Goal: Use online tool/utility: Utilize a website feature to perform a specific function

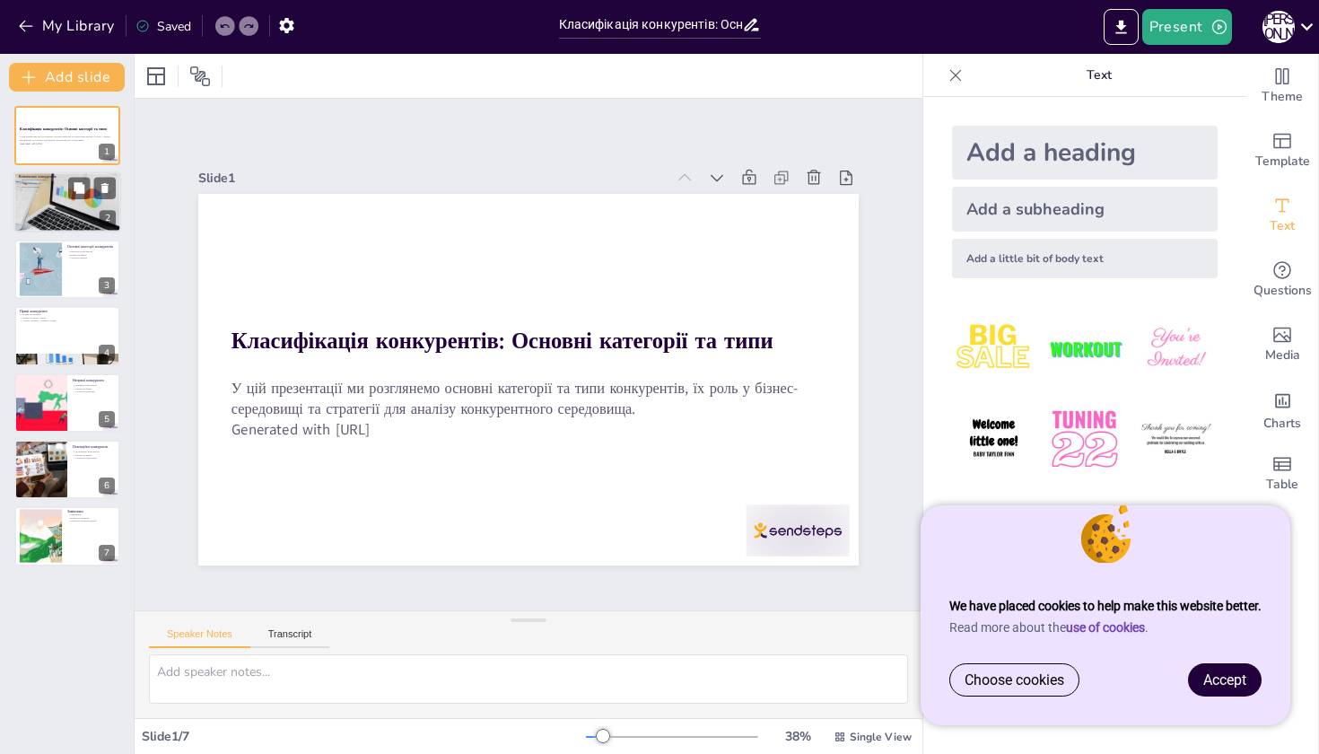
click at [66, 204] on div at bounding box center [68, 202] width 150 height 61
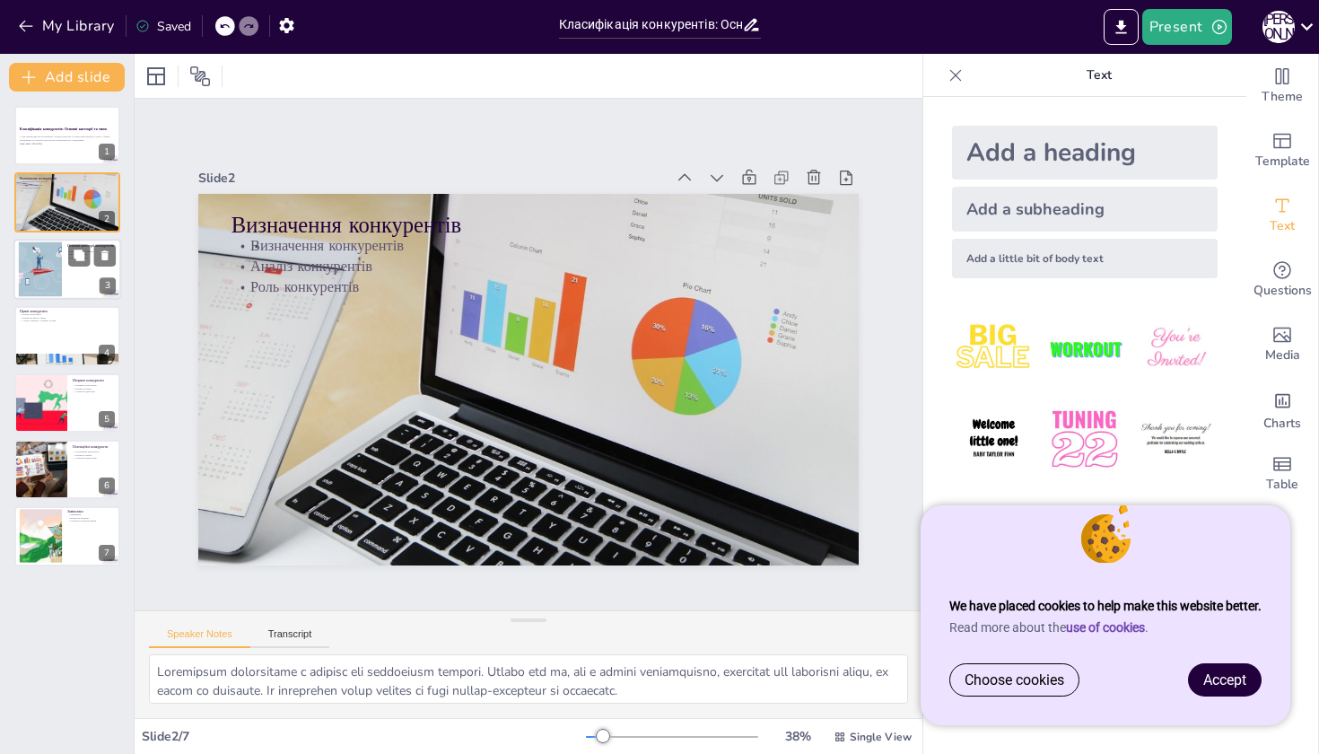
click at [54, 259] on div at bounding box center [39, 268] width 83 height 55
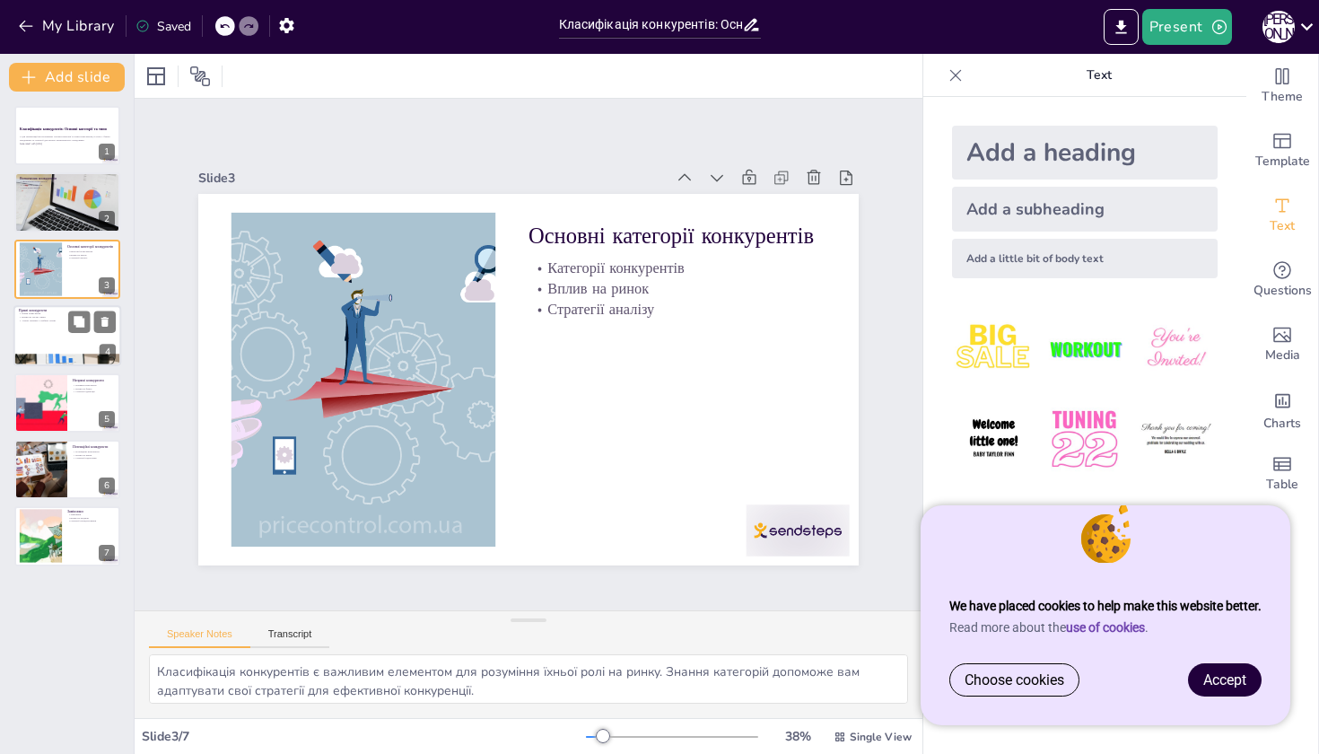
click at [51, 327] on div at bounding box center [67, 335] width 108 height 61
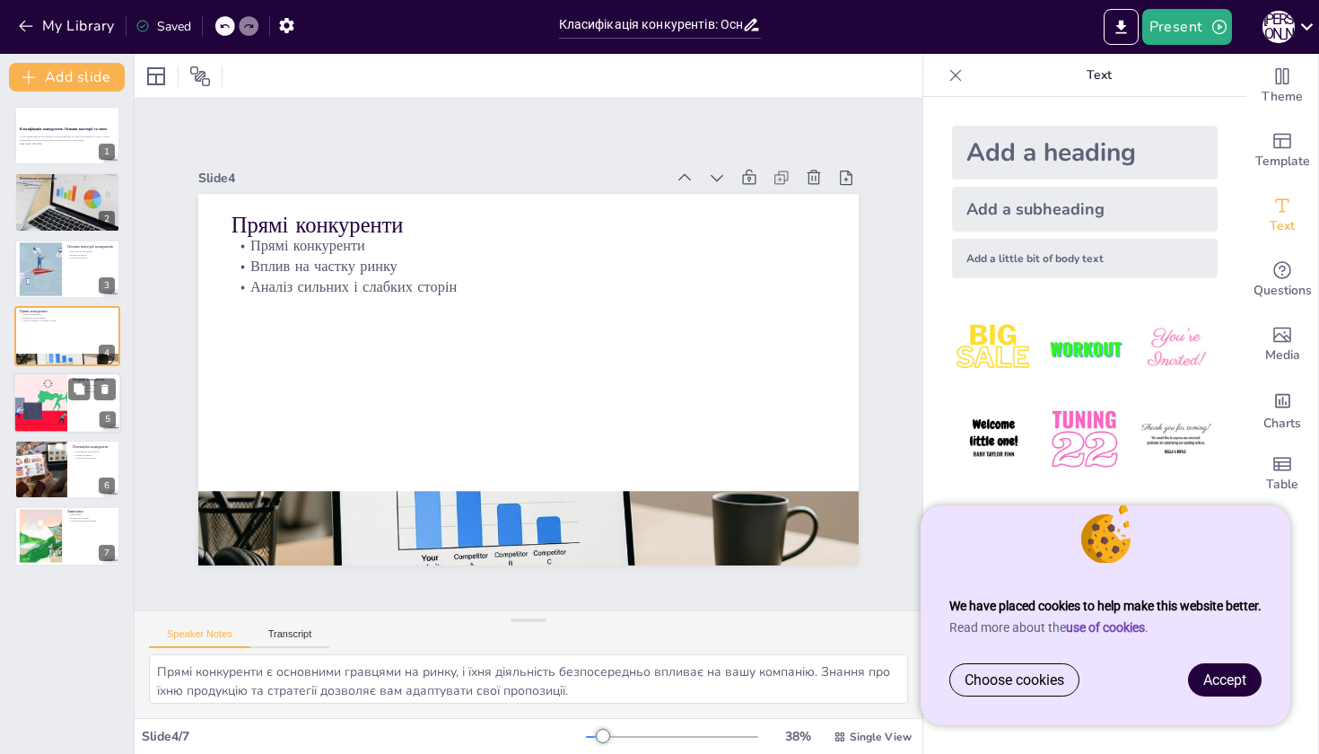
click at [39, 409] on div at bounding box center [40, 402] width 116 height 61
type textarea "Непрямі конкуренти можуть запропонувати альтернативи, які задовольняють ту ж по…"
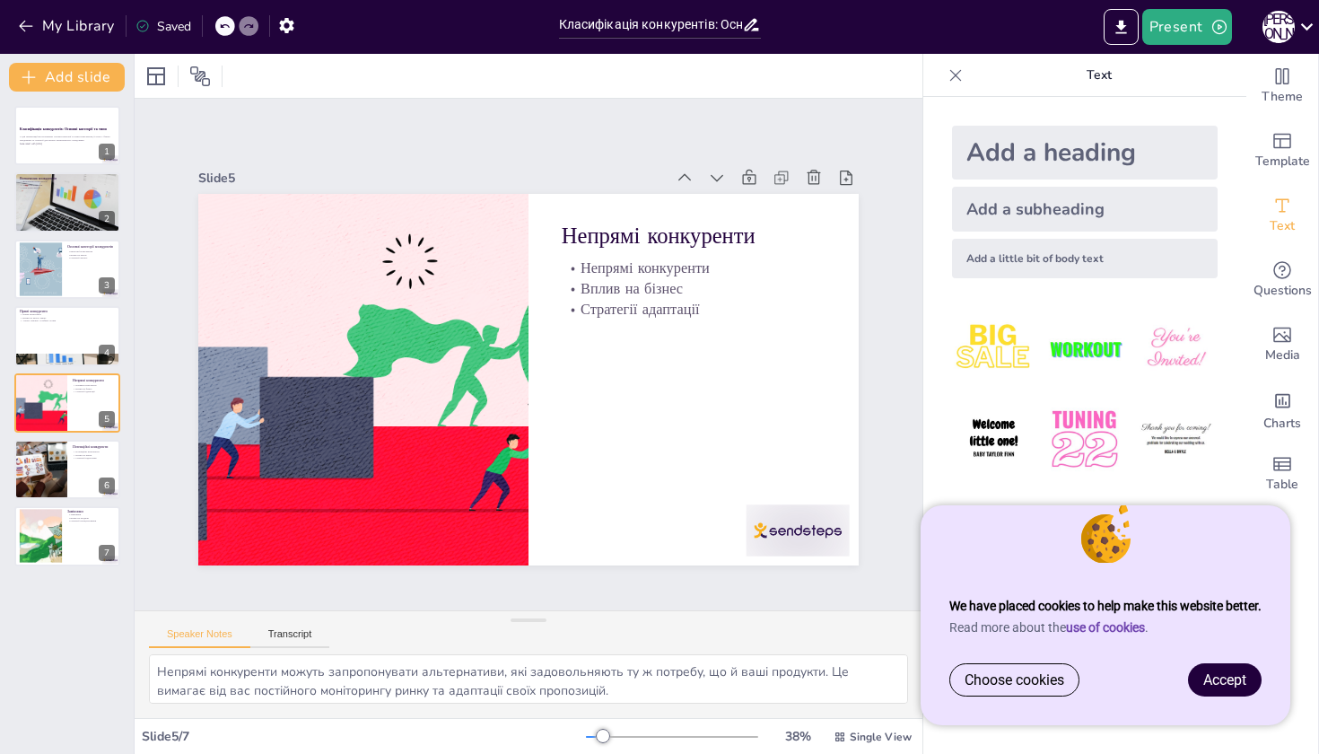
click at [1239, 680] on span "Accept" at bounding box center [1224, 679] width 43 height 17
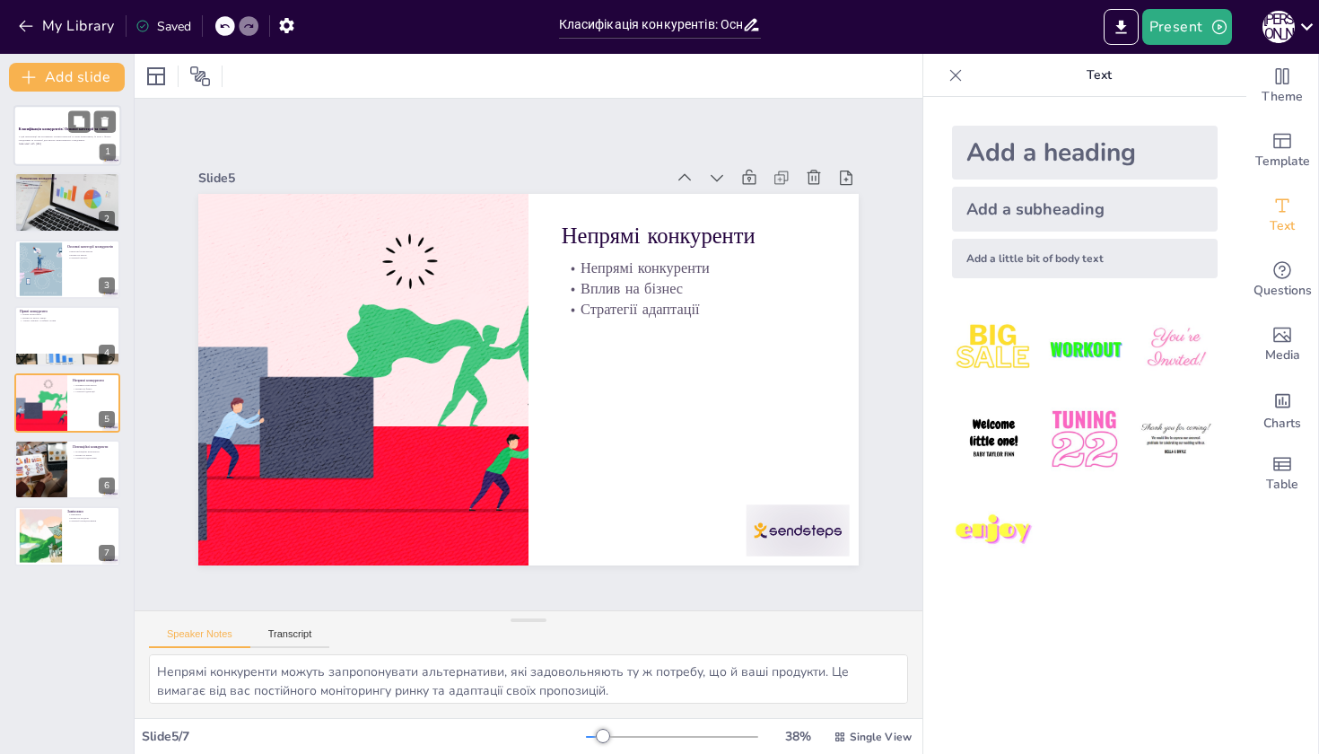
click at [49, 127] on div "Класифікація конкурентів: Основні категорії та типи" at bounding box center [67, 130] width 97 height 8
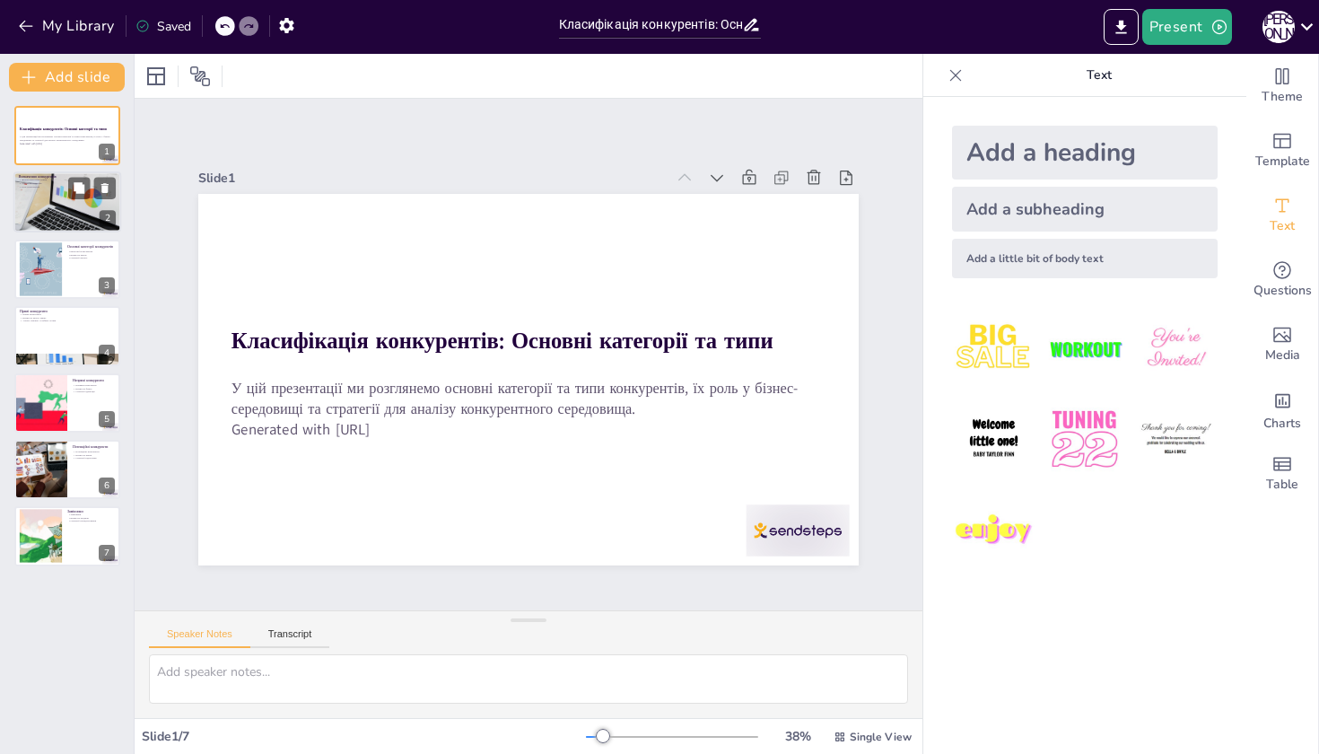
click at [66, 190] on div at bounding box center [68, 202] width 150 height 61
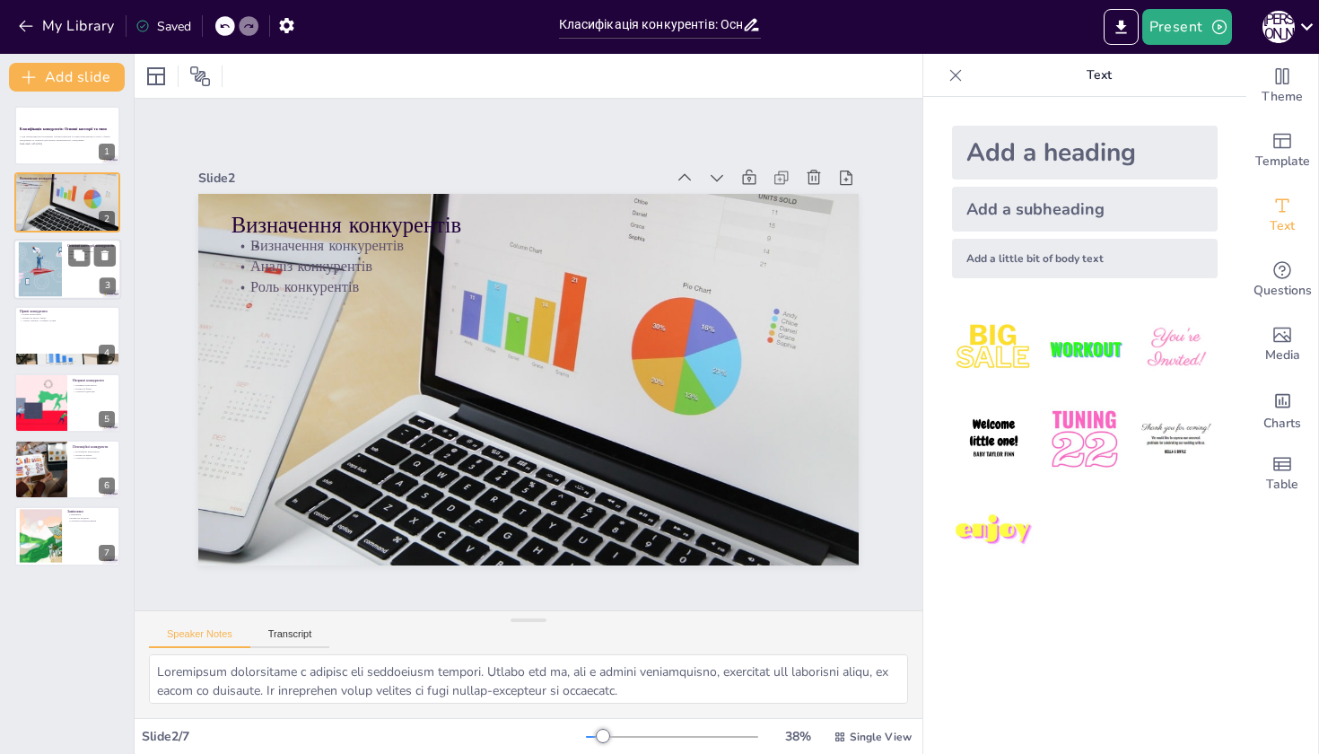
click at [58, 260] on div at bounding box center [39, 268] width 83 height 55
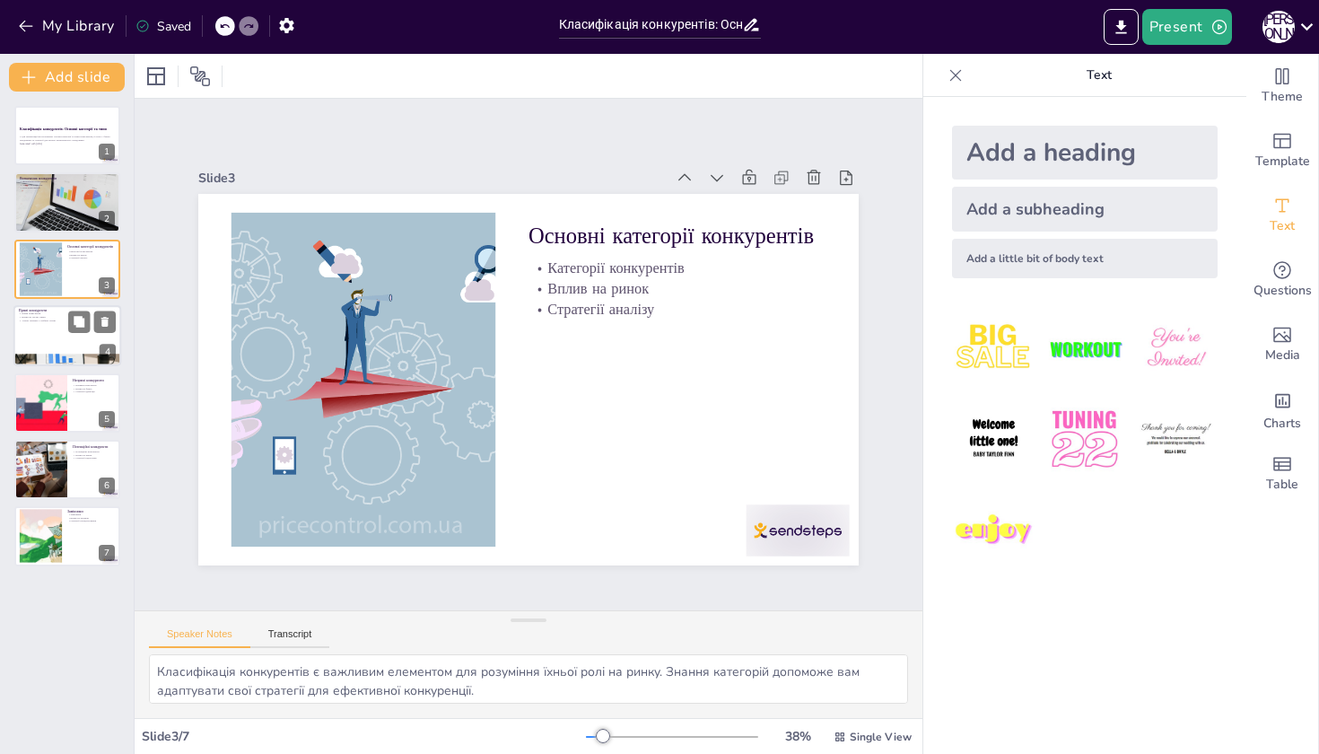
click at [54, 323] on div at bounding box center [67, 335] width 108 height 61
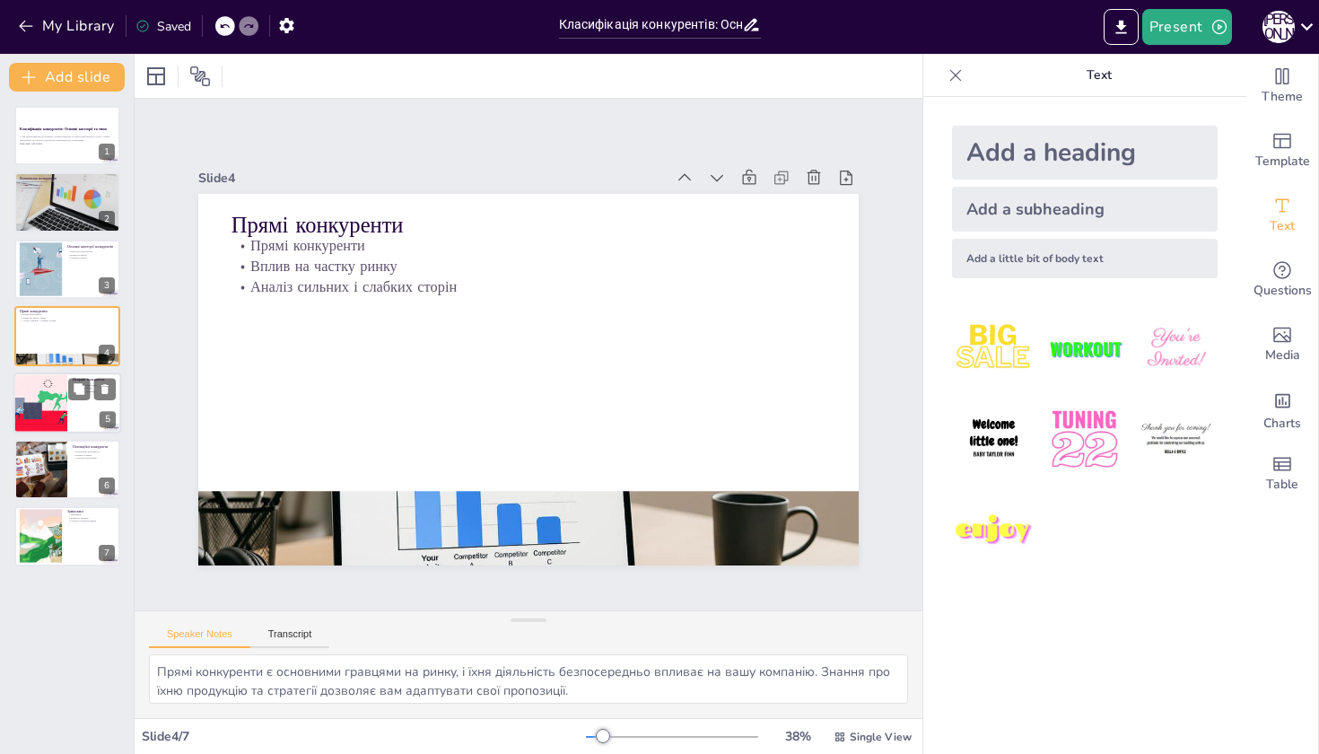
click at [48, 392] on div at bounding box center [40, 402] width 116 height 61
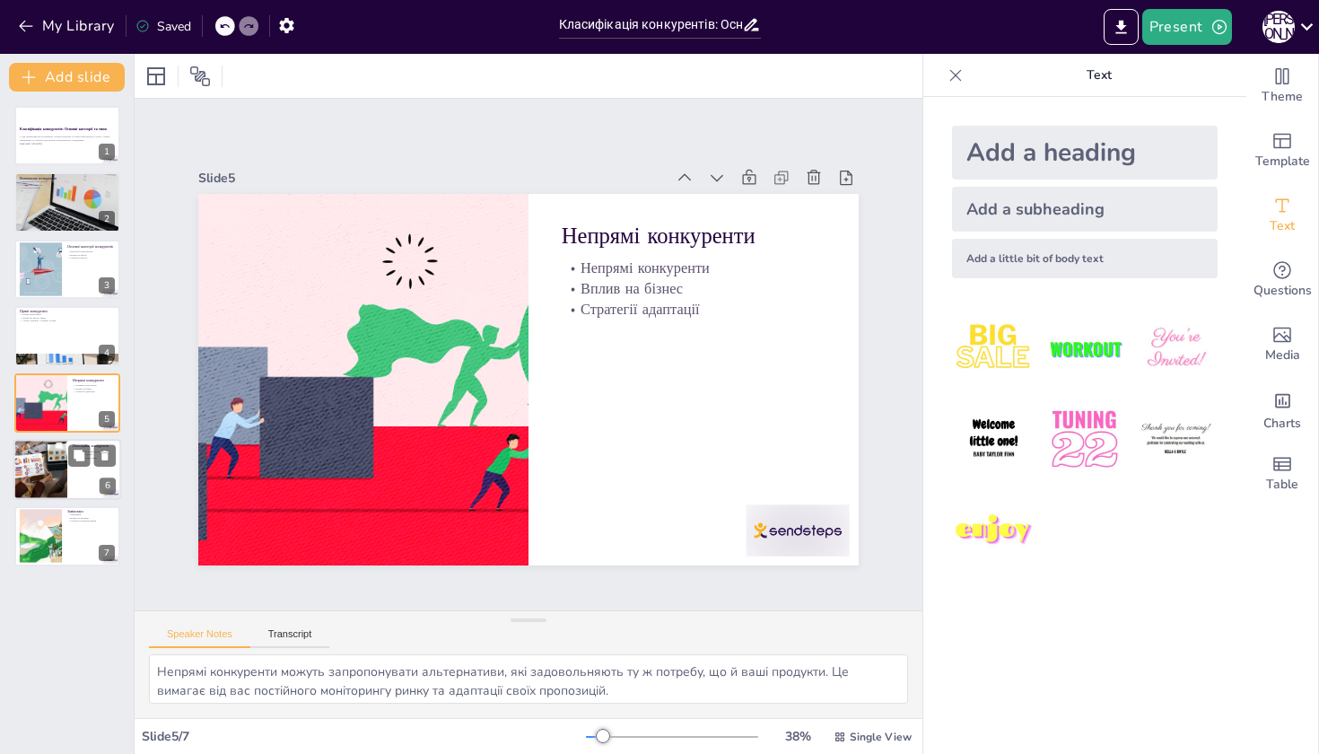
click at [46, 473] on div at bounding box center [40, 469] width 97 height 61
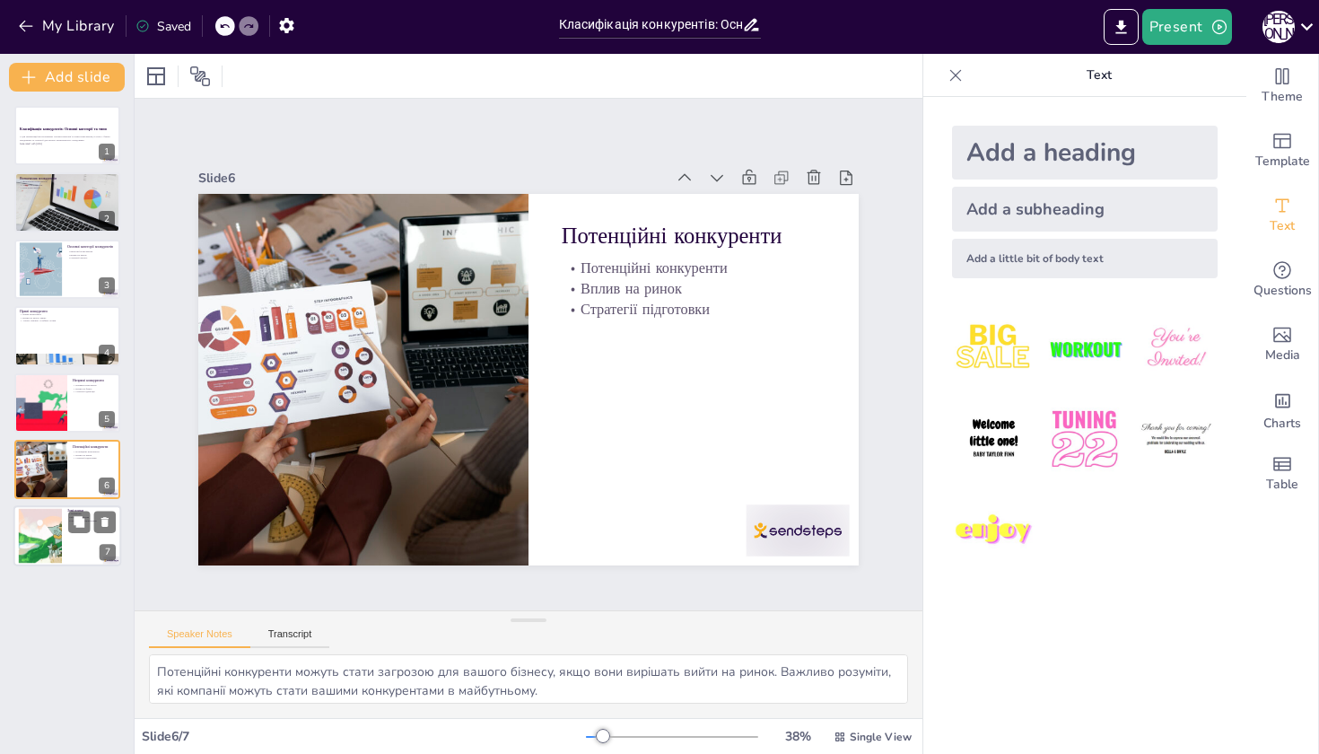
click at [29, 541] on div at bounding box center [40, 536] width 111 height 55
type textarea "Замінники можуть створити ризики для вашого бізнесу, оскільки вони можуть задов…"
